Goal: Information Seeking & Learning: Learn about a topic

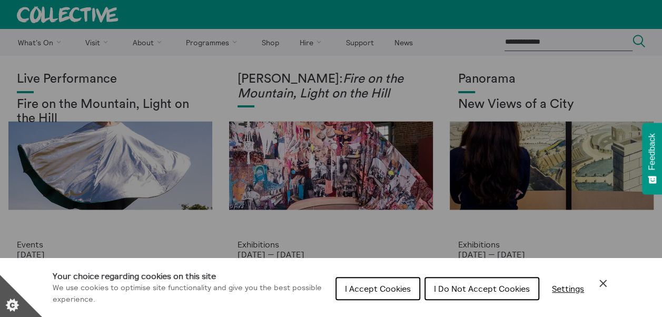
click at [613, 286] on div "Your choice regarding cookies on this site We use cookies to optimise site func…" at bounding box center [331, 287] width 662 height 59
click at [605, 279] on icon "Close Cookie Control" at bounding box center [603, 283] width 13 height 13
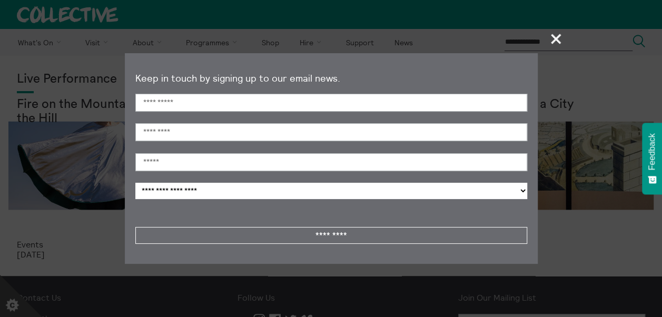
click at [554, 43] on span "+" at bounding box center [556, 38] width 31 height 31
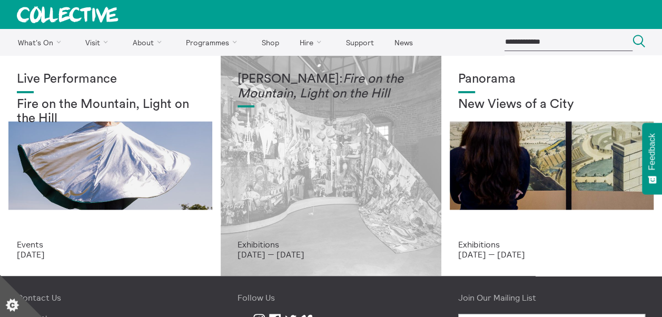
click at [368, 107] on div "Mercedes Azpilicueta: Fire on the Mountain, Light on the Hill" at bounding box center [331, 156] width 187 height 168
